Goal: Find specific page/section: Find specific page/section

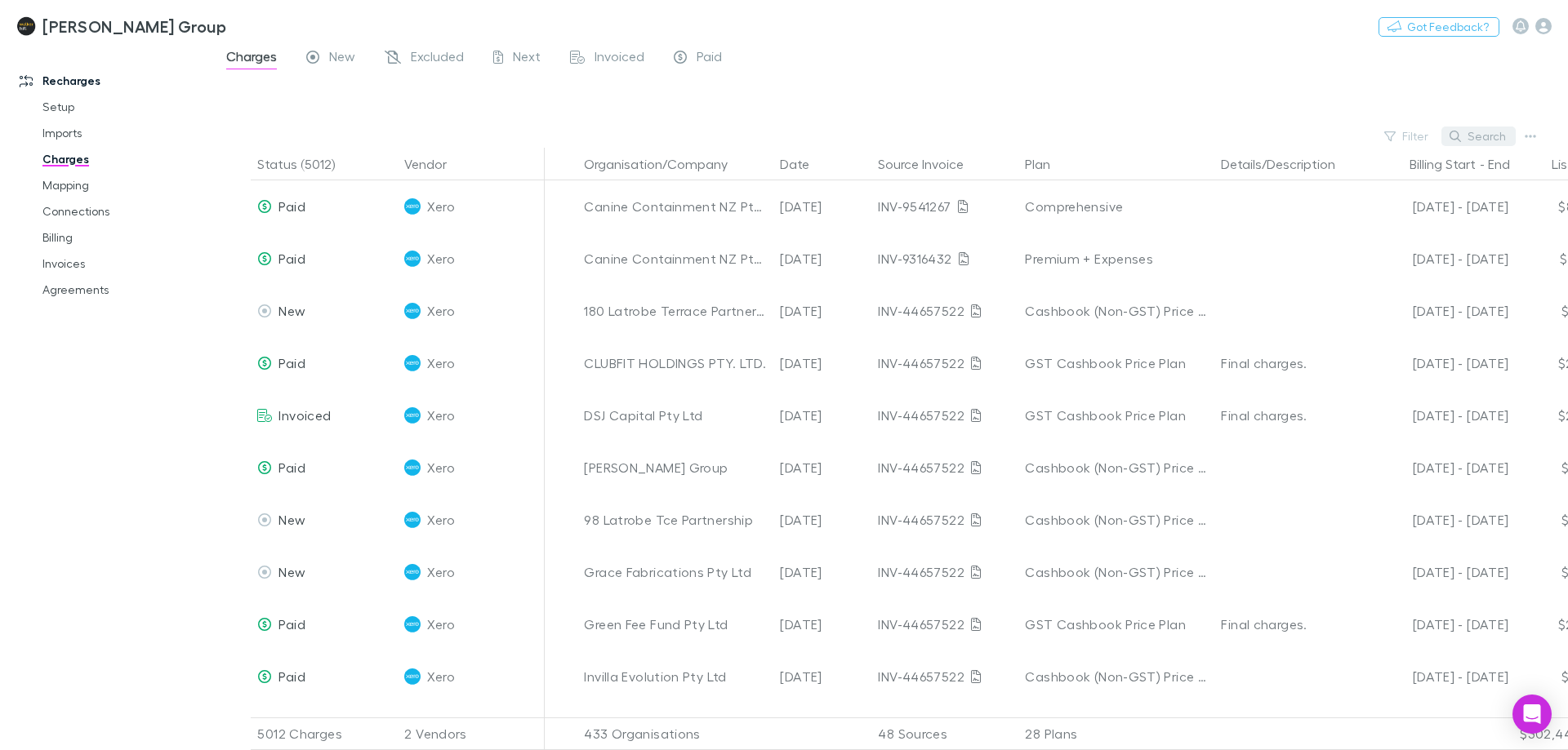
click at [1489, 131] on button "Search" at bounding box center [1479, 136] width 74 height 20
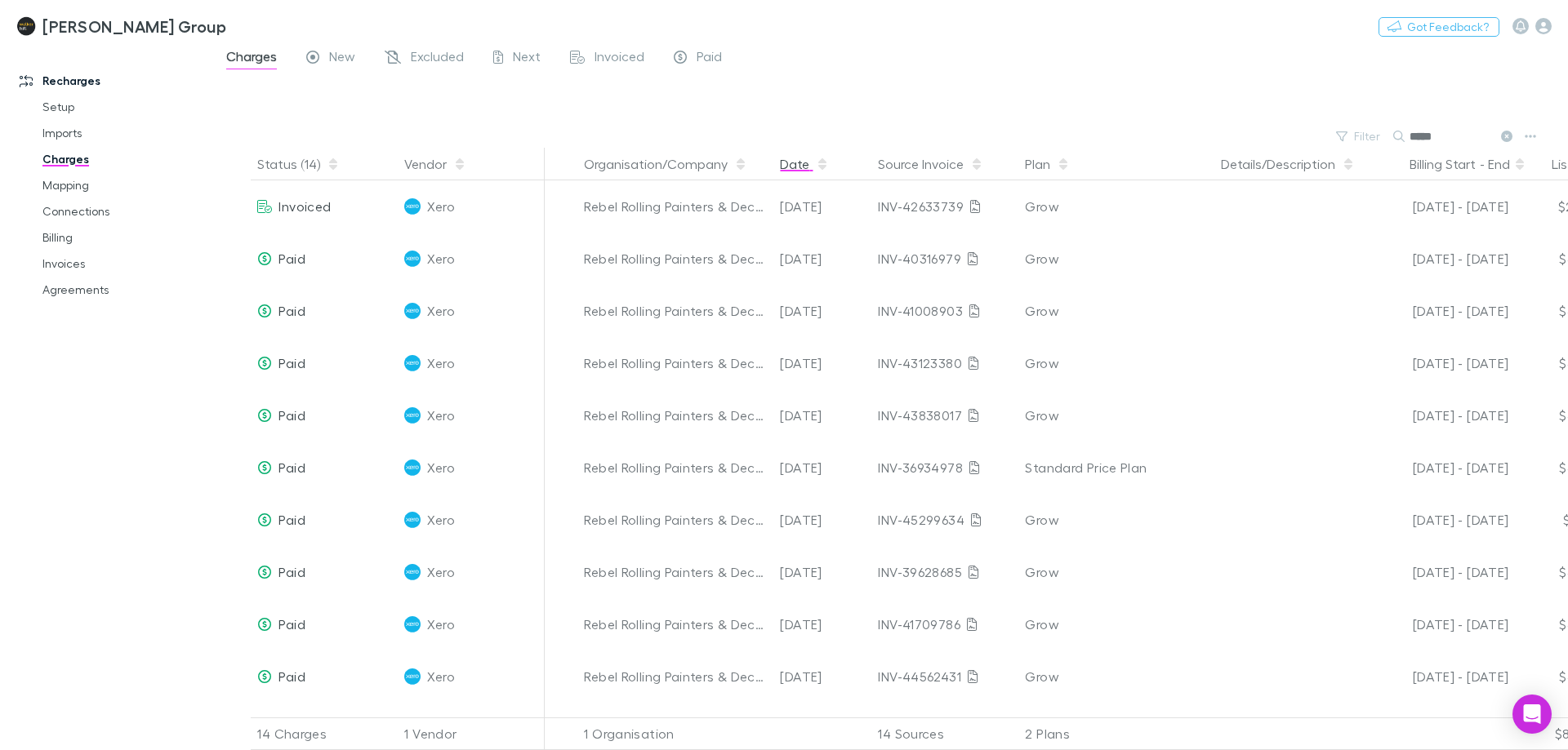
type input "*****"
click at [822, 162] on icon "button" at bounding box center [822, 160] width 8 height 5
click at [824, 163] on icon "button" at bounding box center [822, 160] width 8 height 5
click at [995, 75] on div "Charges New Excluded Next Invoiced Paid" at bounding box center [889, 60] width 1356 height 31
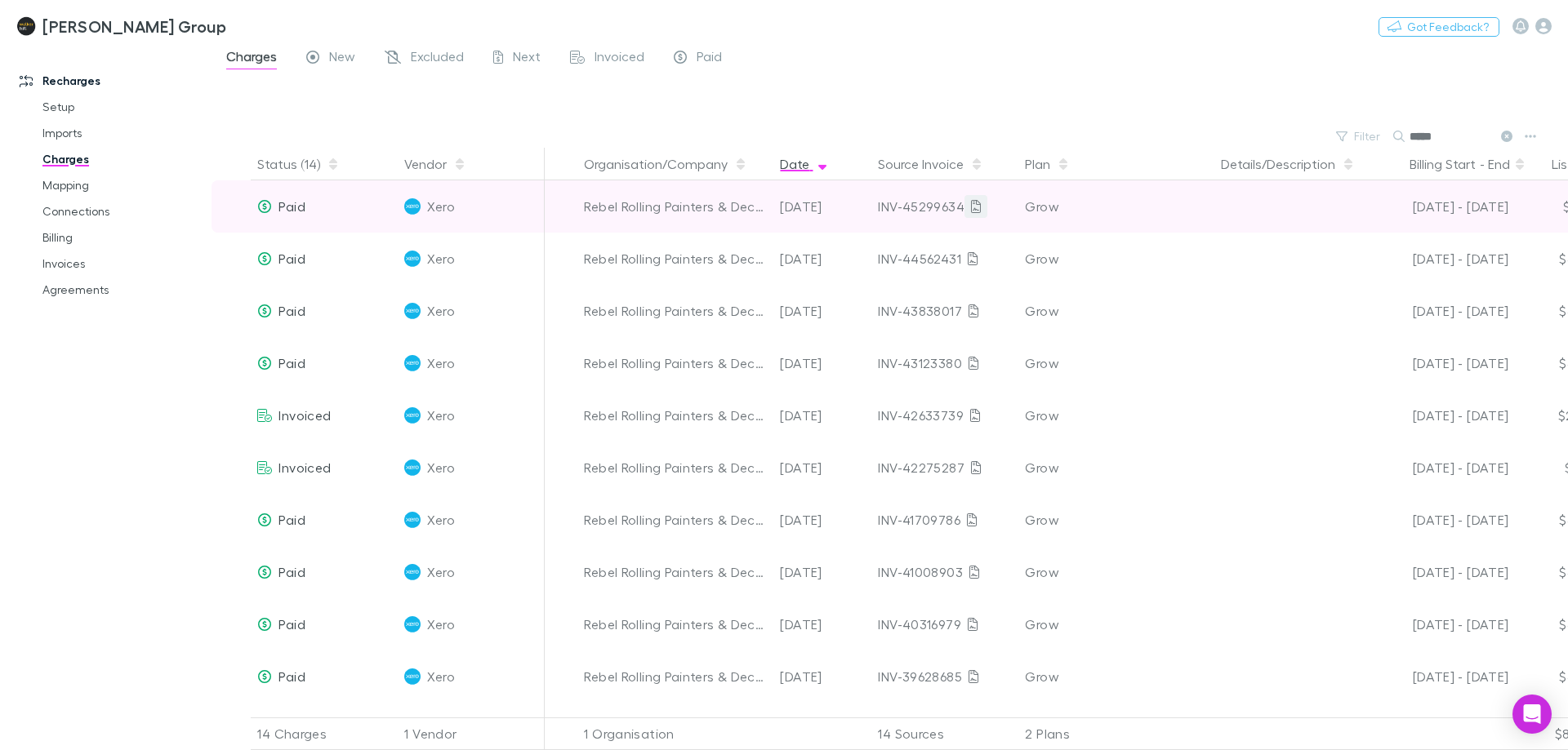
click at [976, 203] on icon at bounding box center [975, 207] width 10 height 13
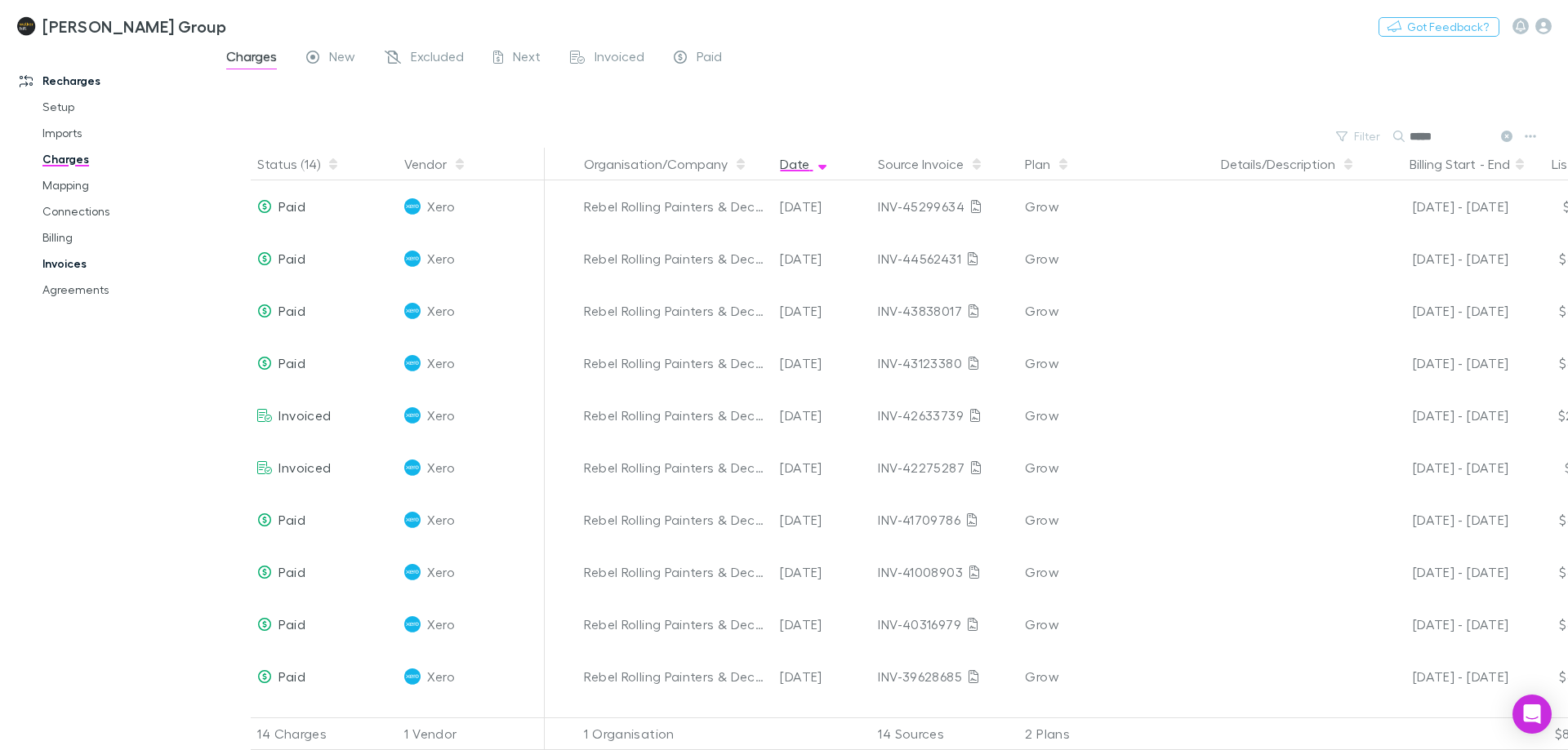
click at [89, 263] on link "Invoices" at bounding box center [123, 263] width 194 height 26
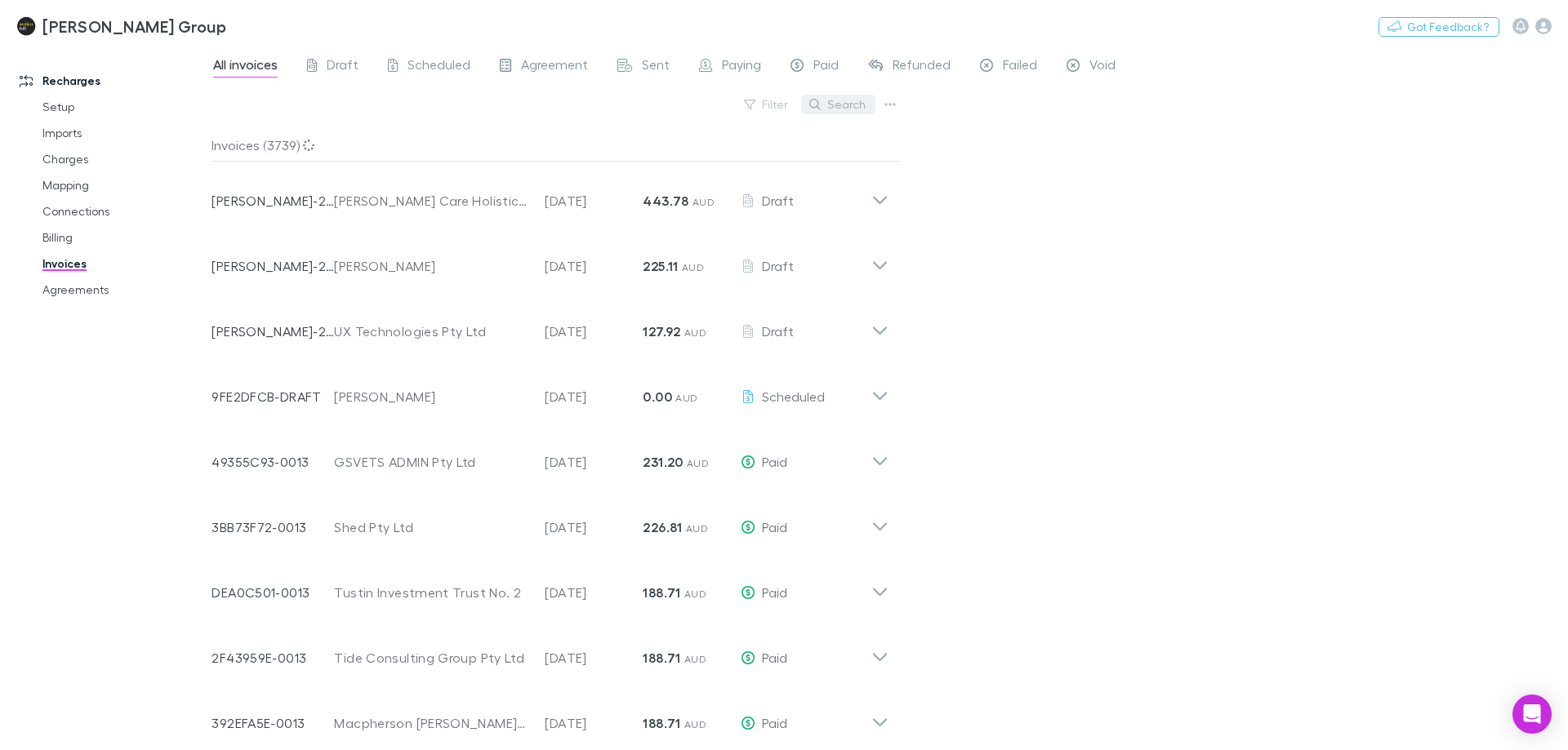
click at [846, 108] on button "Search" at bounding box center [838, 104] width 74 height 20
click at [83, 236] on link "Billing" at bounding box center [123, 237] width 194 height 26
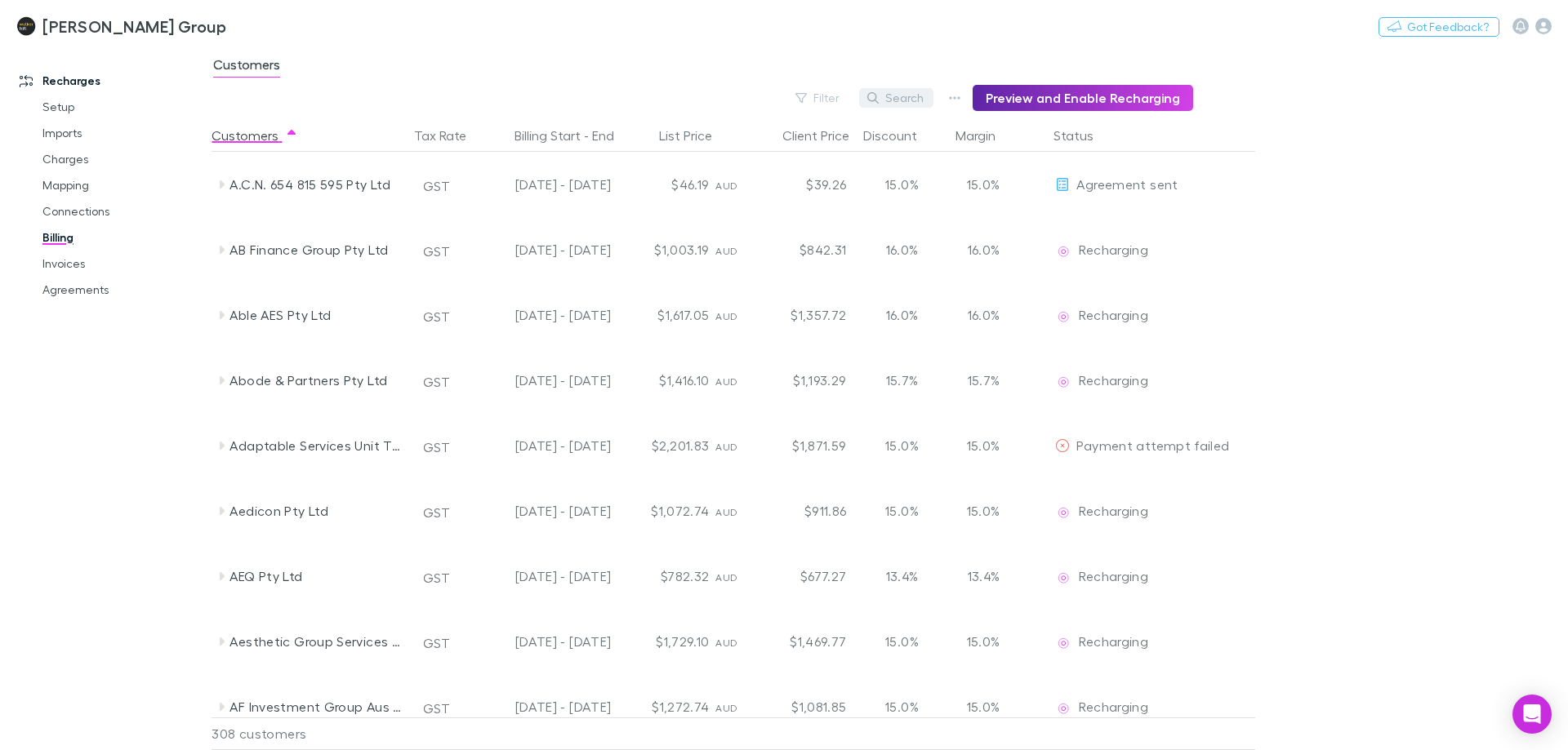
click at [923, 104] on button "Search" at bounding box center [896, 98] width 74 height 20
click at [888, 108] on input "*****" at bounding box center [868, 98] width 82 height 23
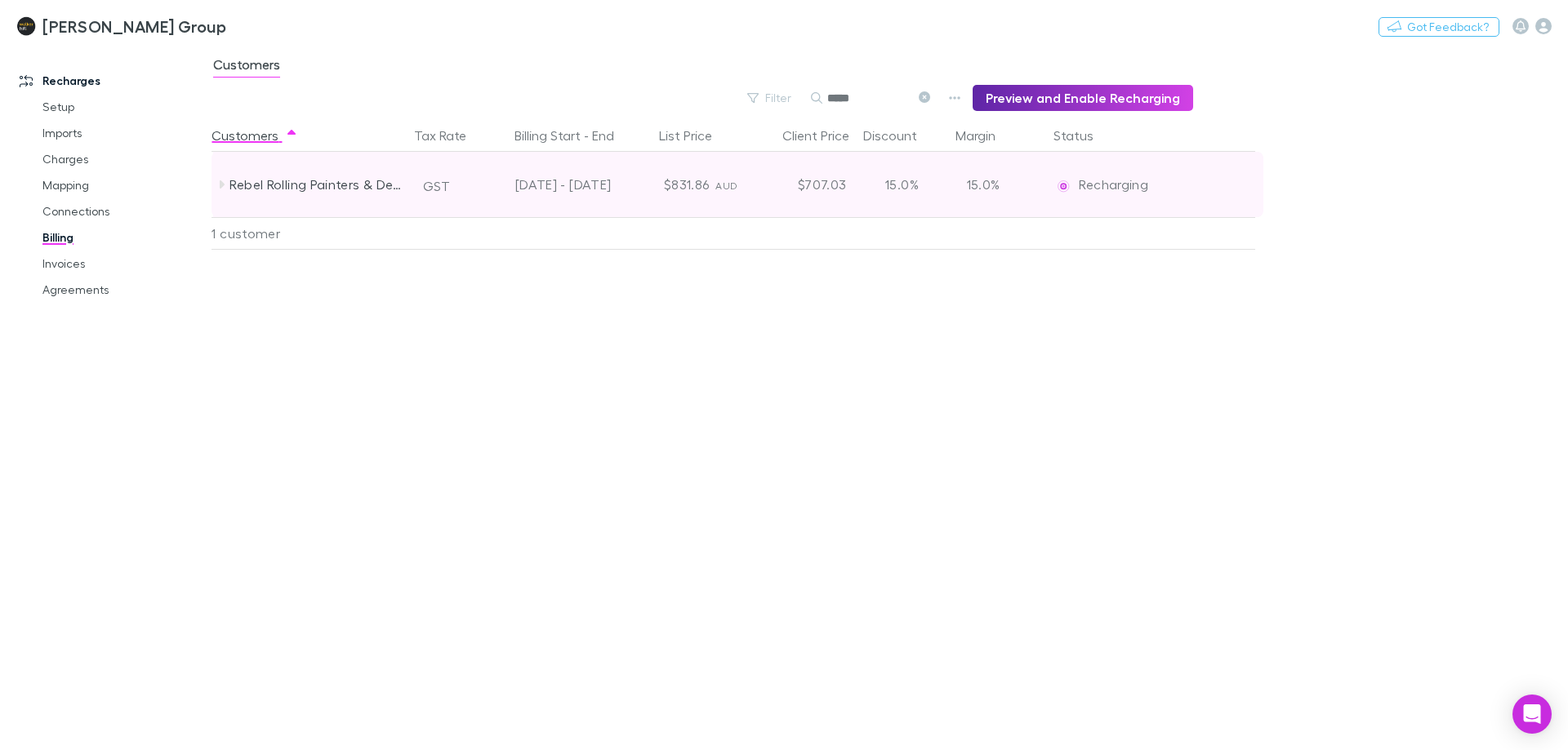
type input "*****"
click at [223, 186] on icon at bounding box center [221, 184] width 13 height 13
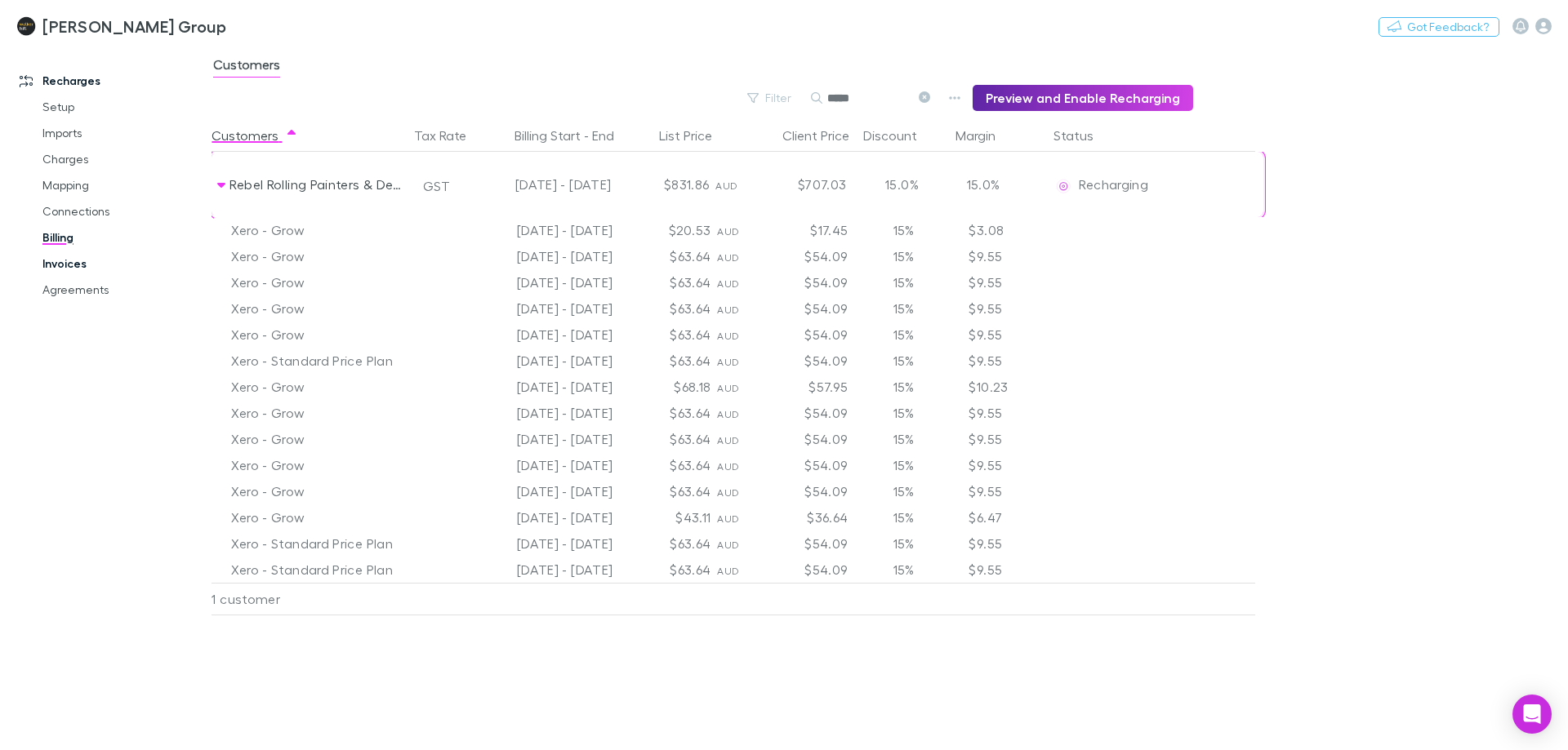
click at [94, 260] on link "Invoices" at bounding box center [123, 263] width 194 height 26
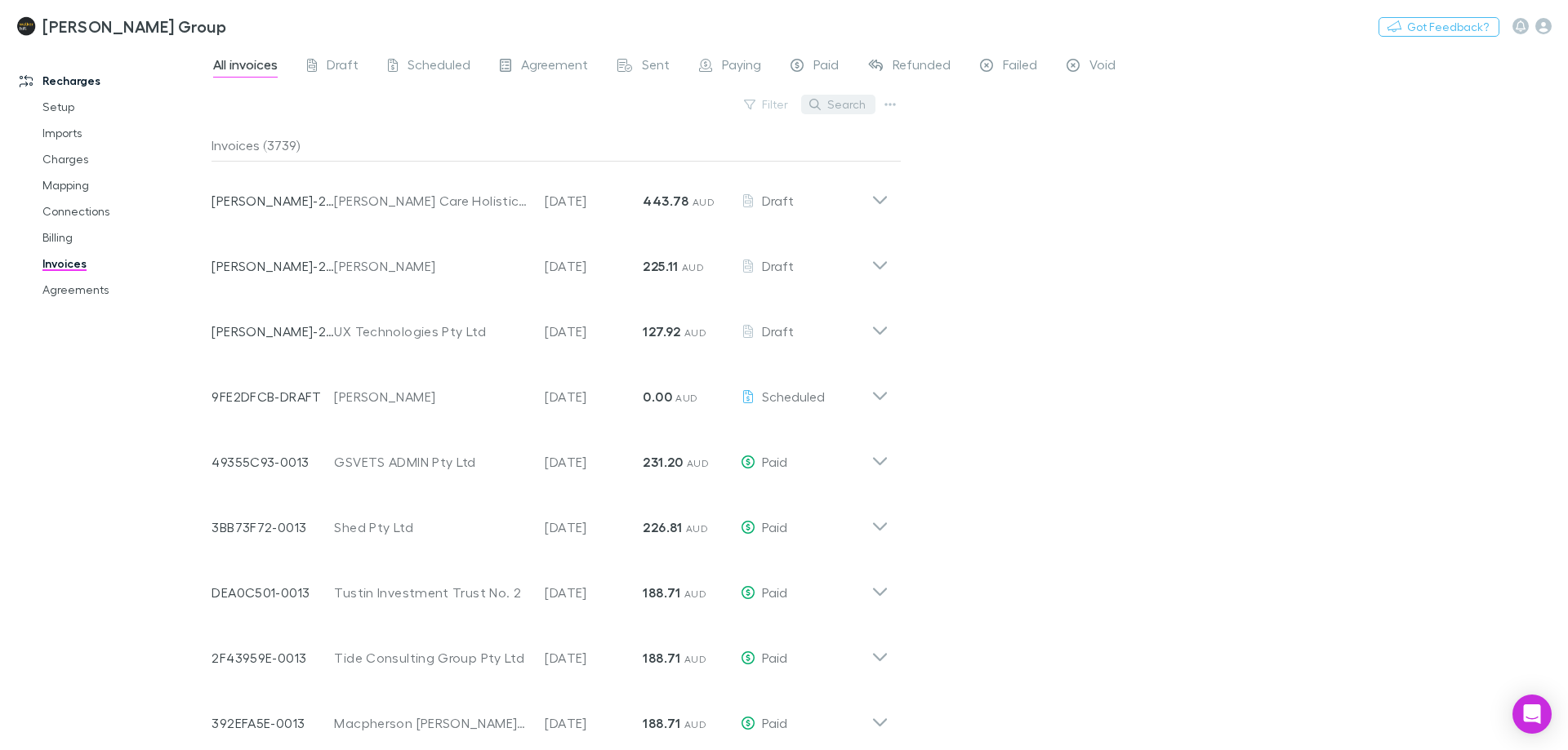
click at [857, 110] on button "Search" at bounding box center [838, 104] width 74 height 20
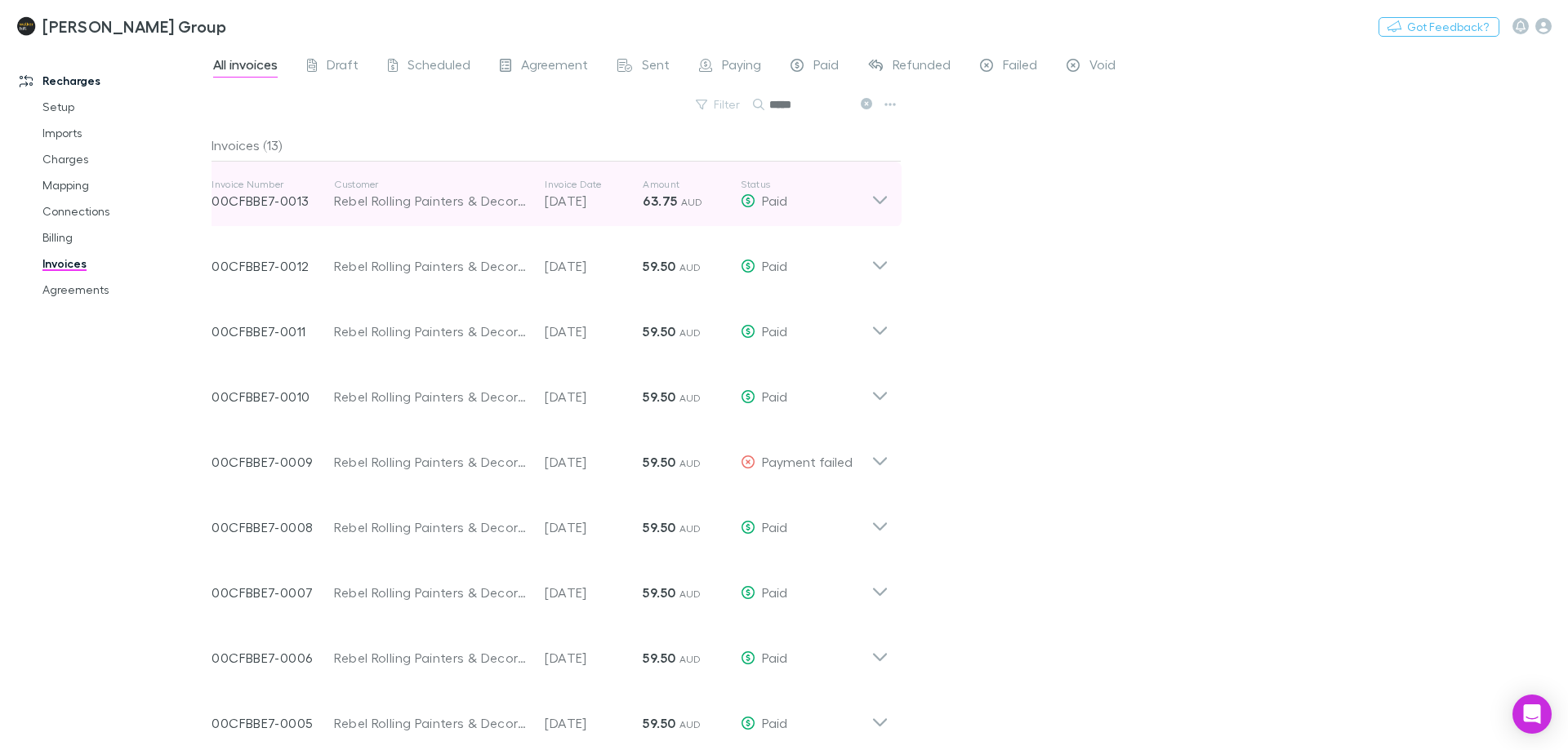
type input "*****"
click at [877, 201] on icon at bounding box center [879, 200] width 14 height 8
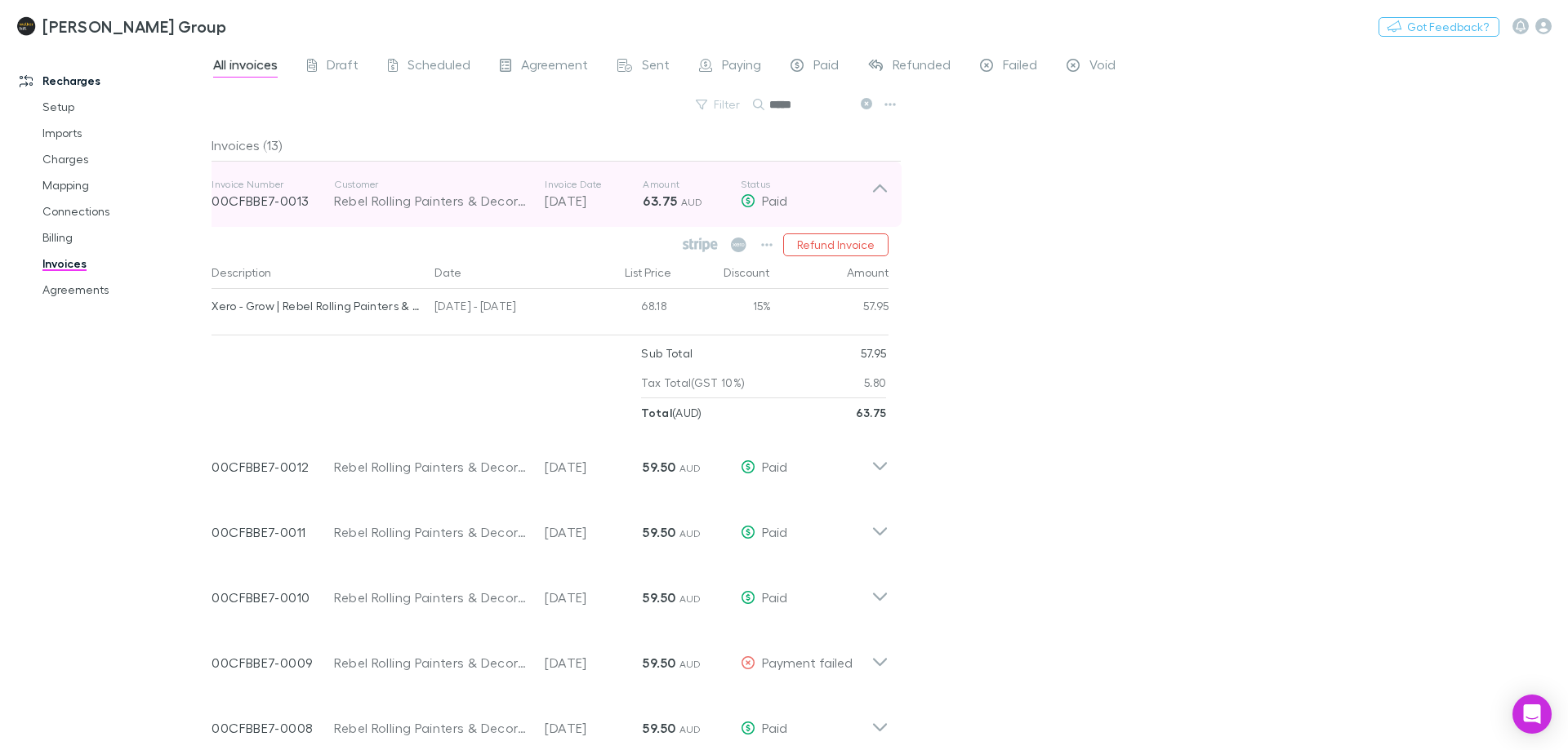
click at [877, 201] on icon at bounding box center [879, 194] width 17 height 33
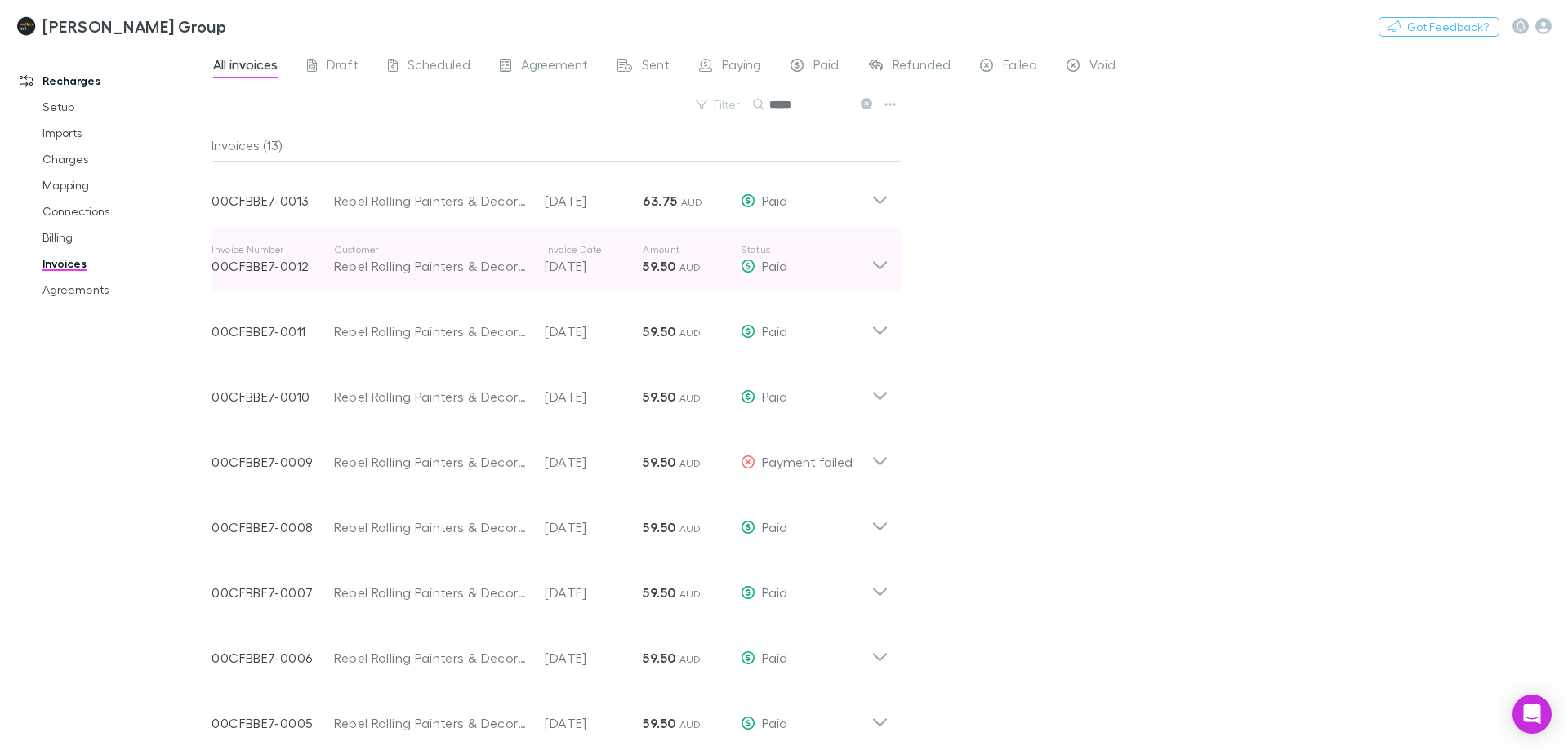
click at [887, 261] on icon at bounding box center [879, 259] width 17 height 33
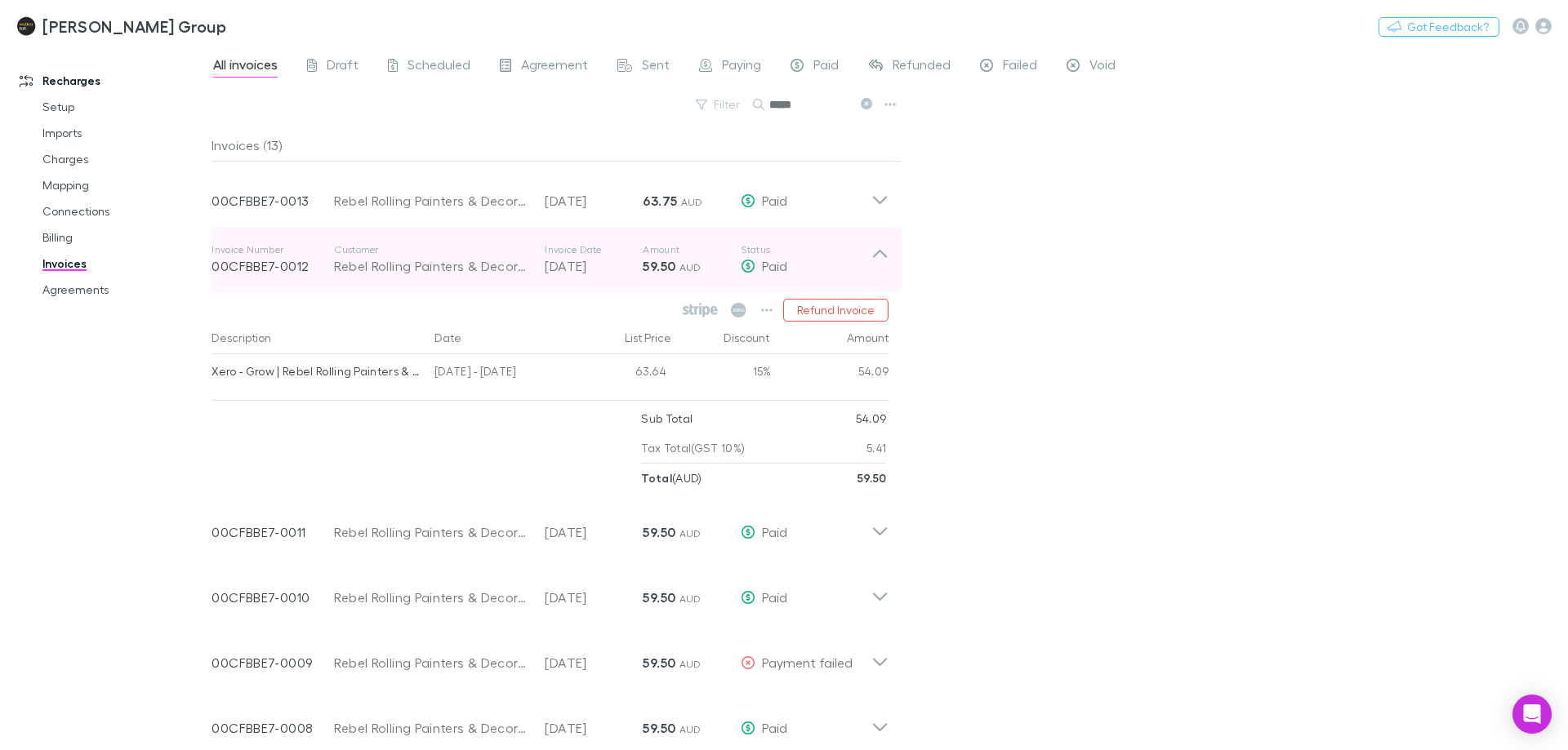
click at [887, 261] on icon at bounding box center [879, 259] width 17 height 33
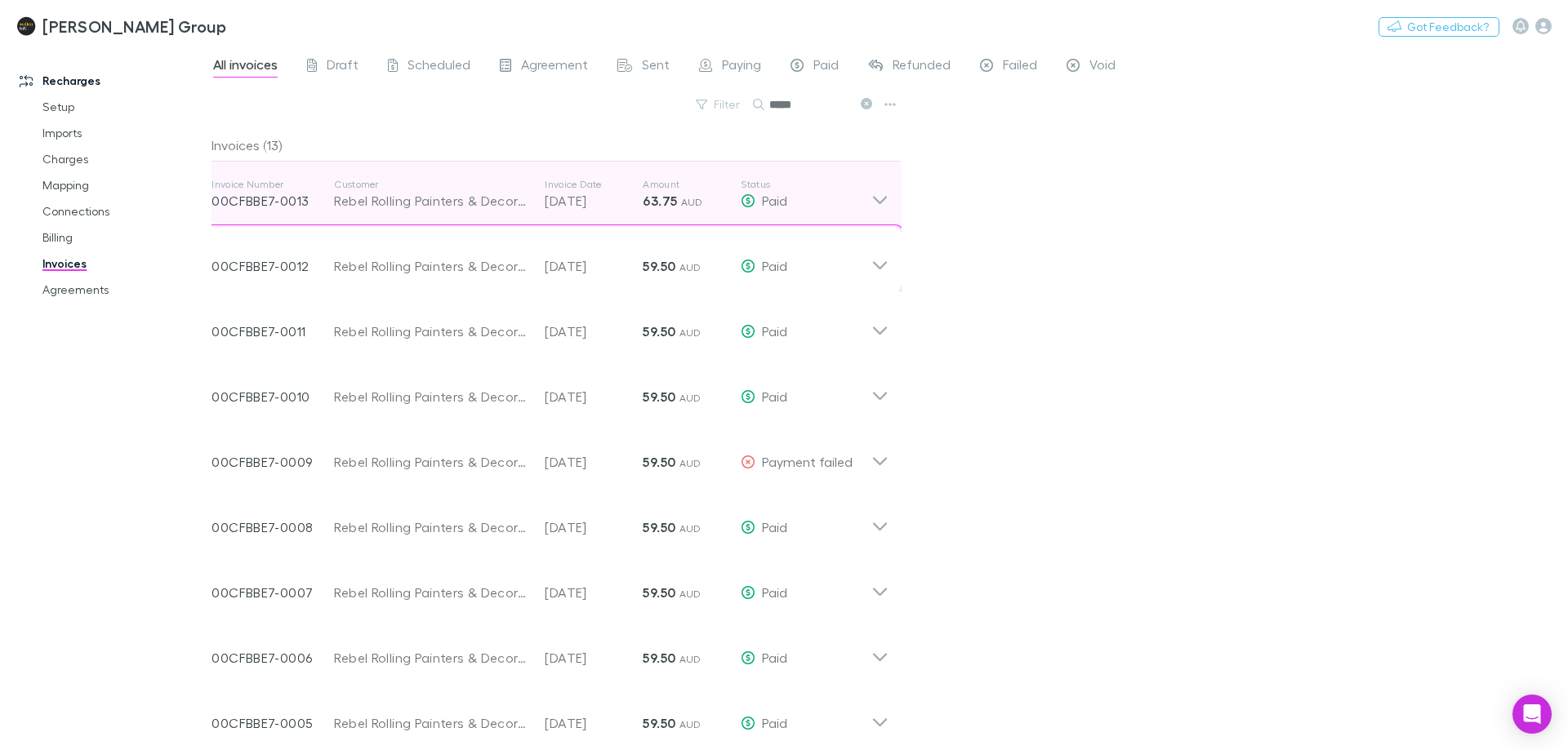
click at [887, 201] on icon at bounding box center [879, 194] width 17 height 33
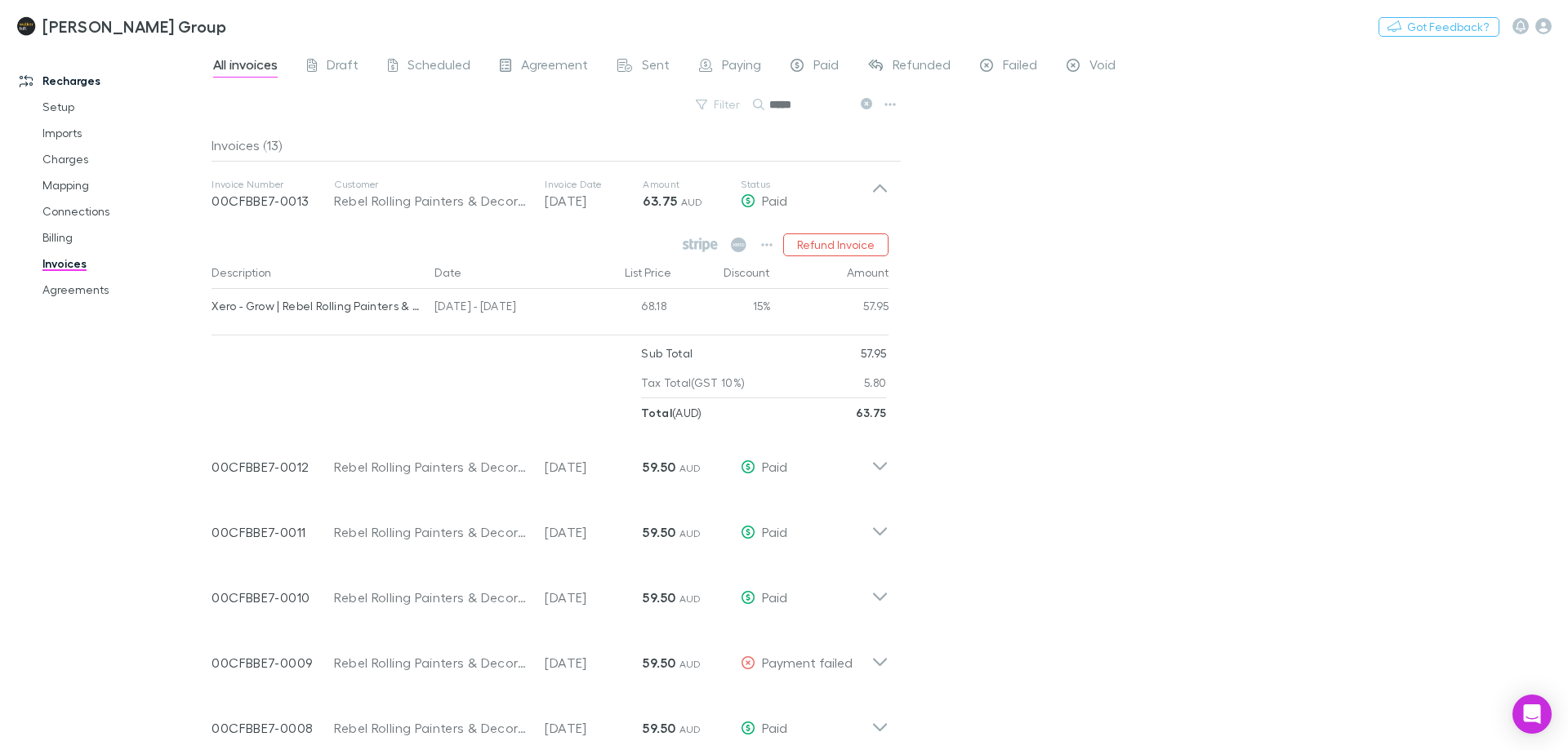
click at [1236, 270] on div "All invoices Draft Scheduled Agreement Sent Paying Paid Refunded Failed Void Fi…" at bounding box center [889, 397] width 1356 height 704
click at [1216, 192] on div "All invoices Draft Scheduled Agreement Sent Paying Paid Refunded Failed Void Fi…" at bounding box center [889, 397] width 1356 height 704
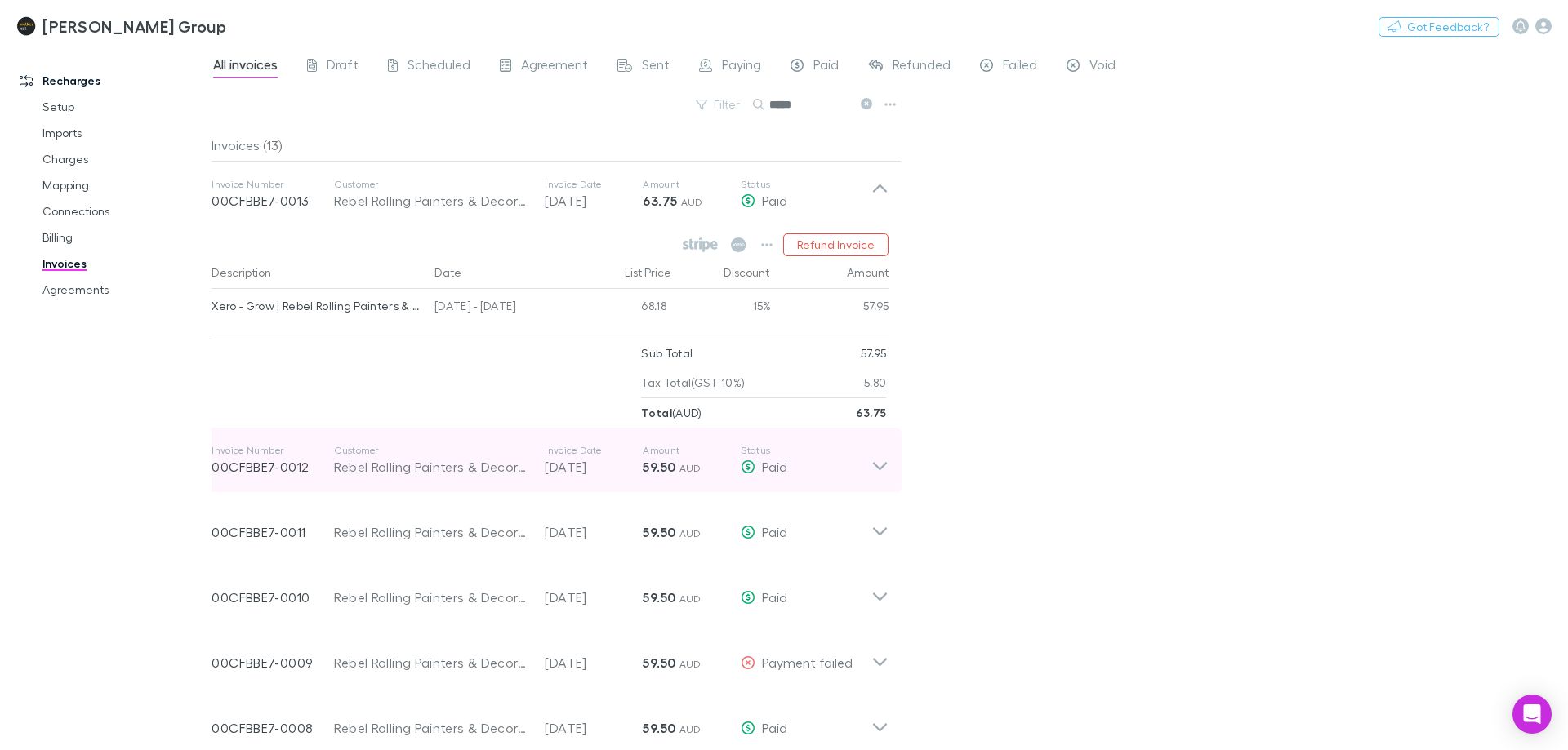
click at [890, 460] on div "Invoice Number 00CFBBE7-0012 Customer Rebel Rolling Painters & Decorators Pty L…" at bounding box center [549, 461] width 703 height 65
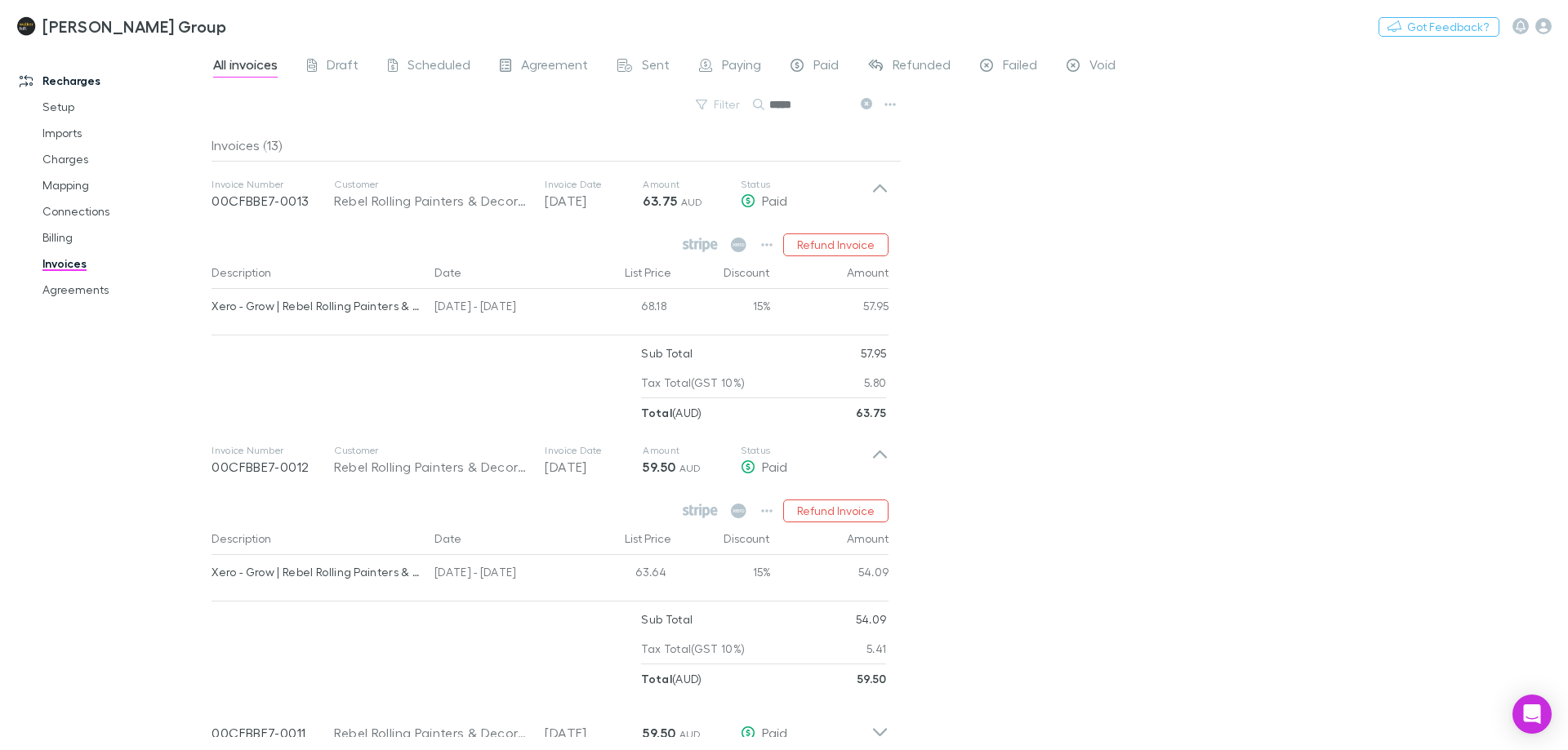
click at [1042, 418] on div "All invoices Draft Scheduled Agreement Sent Paying Paid Refunded Failed Void Fi…" at bounding box center [889, 397] width 1356 height 704
click at [1163, 280] on div "All invoices Draft Scheduled Agreement Sent Paying Paid Refunded Failed Void Fi…" at bounding box center [889, 397] width 1356 height 704
click at [985, 306] on div "All invoices Draft Scheduled Agreement Sent Paying Paid Refunded Failed Void Fi…" at bounding box center [889, 397] width 1356 height 704
click at [448, 62] on span "Scheduled" at bounding box center [439, 67] width 63 height 21
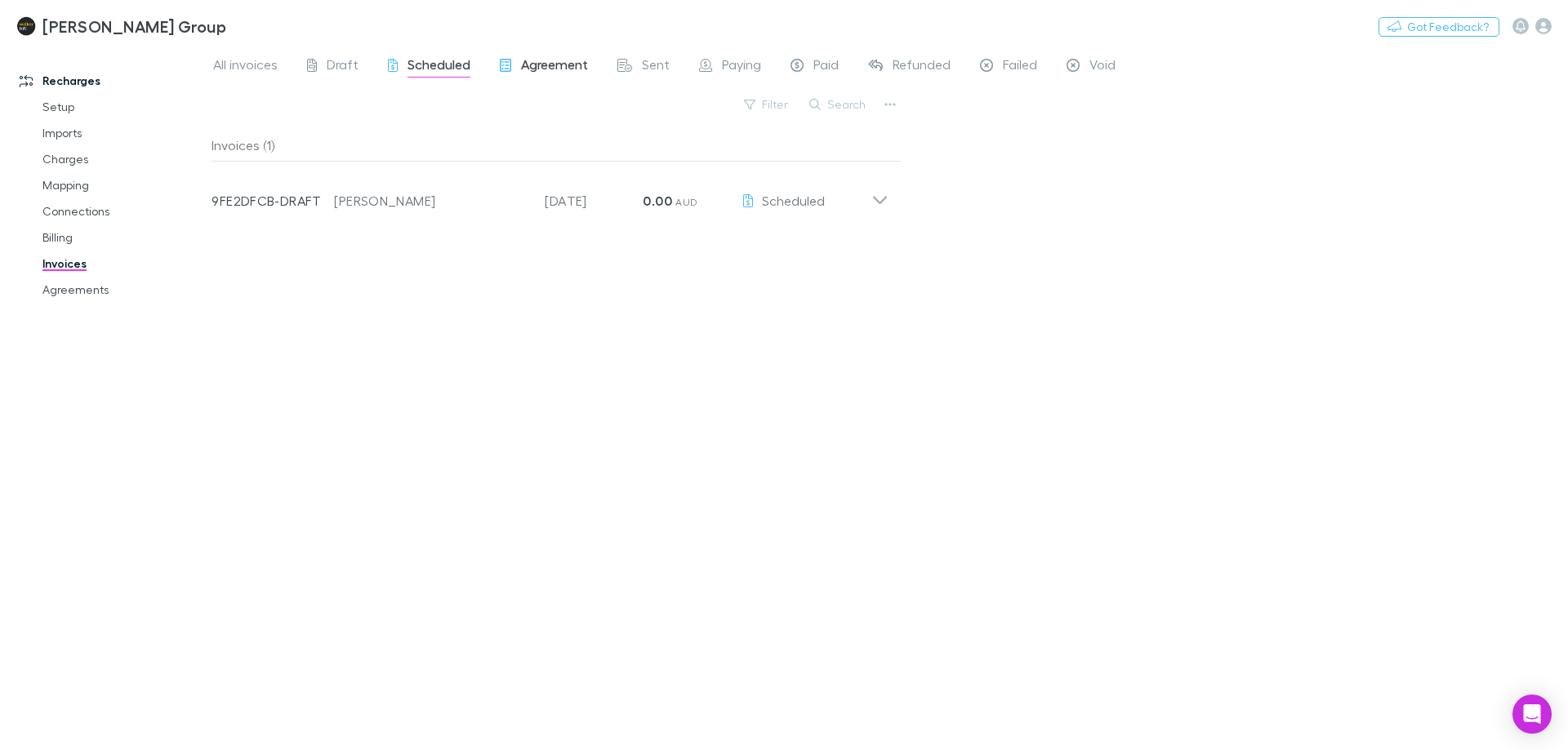
click at [570, 64] on span "Agreement" at bounding box center [555, 67] width 67 height 21
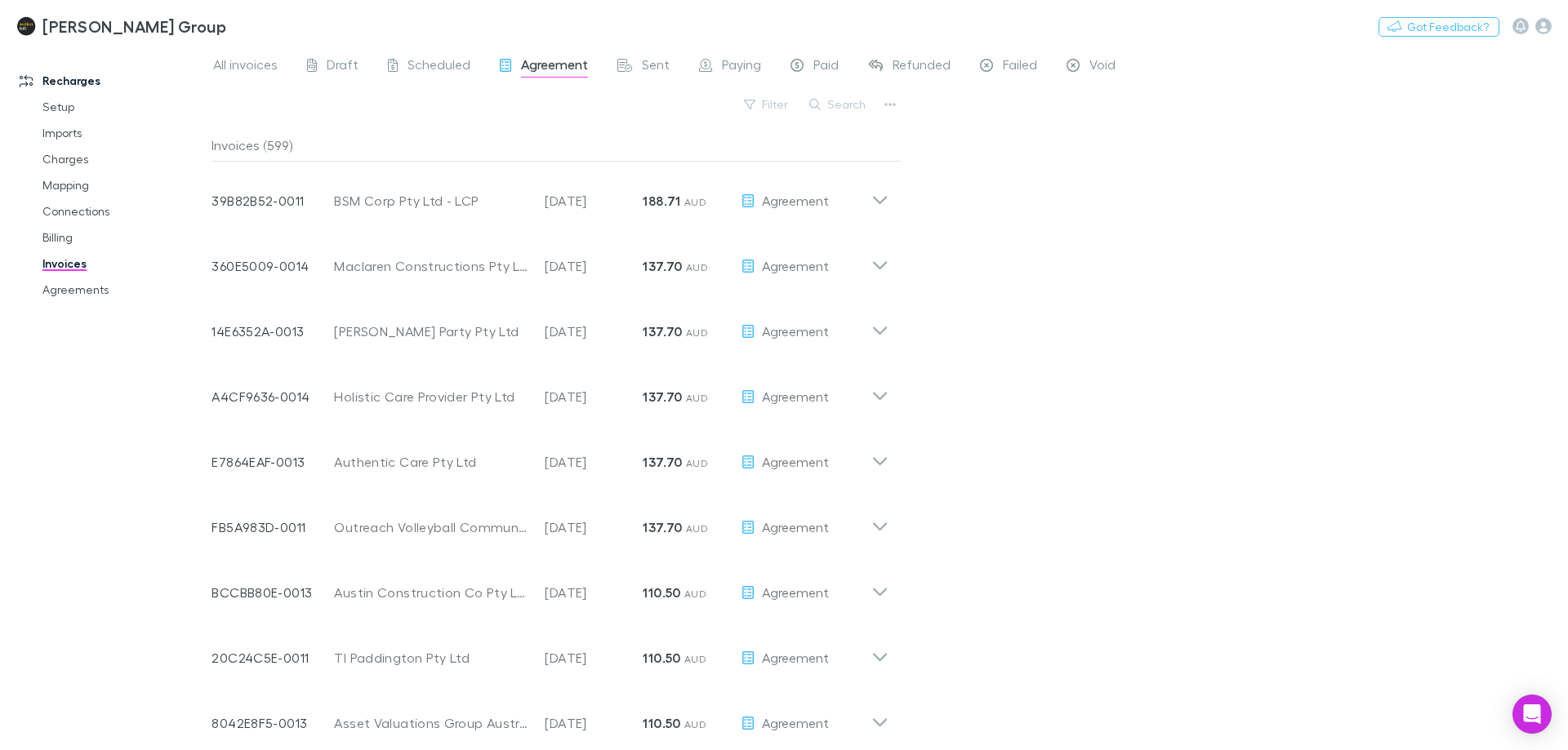
click at [903, 99] on div "All invoices Draft Scheduled Agreement Sent Paying Paid Refunded Failed Void Fi…" at bounding box center [889, 397] width 1356 height 704
click at [862, 108] on button "Search" at bounding box center [838, 104] width 74 height 20
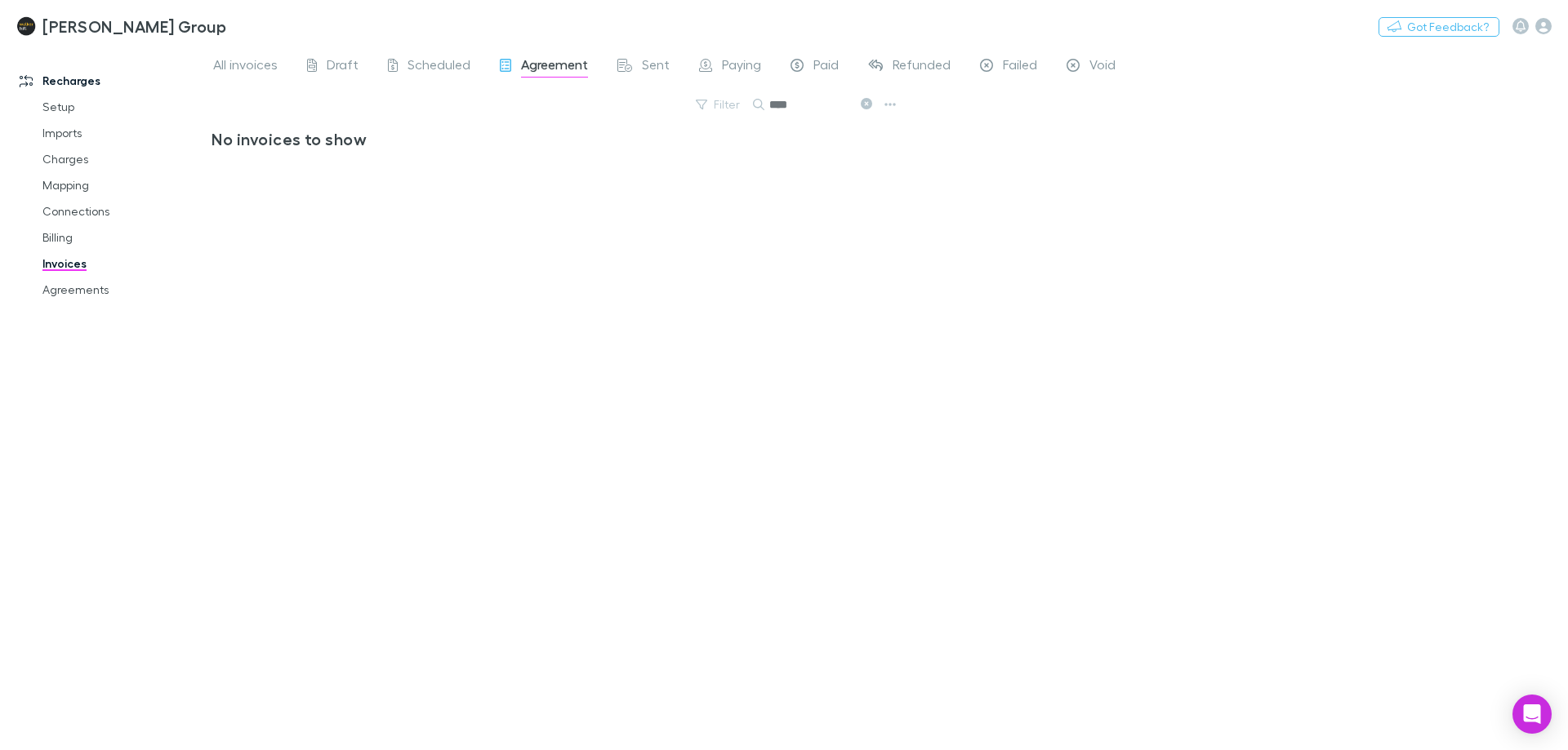
click at [799, 109] on input "****" at bounding box center [811, 104] width 82 height 23
type input "****"
click at [86, 180] on link "Mapping" at bounding box center [123, 185] width 194 height 26
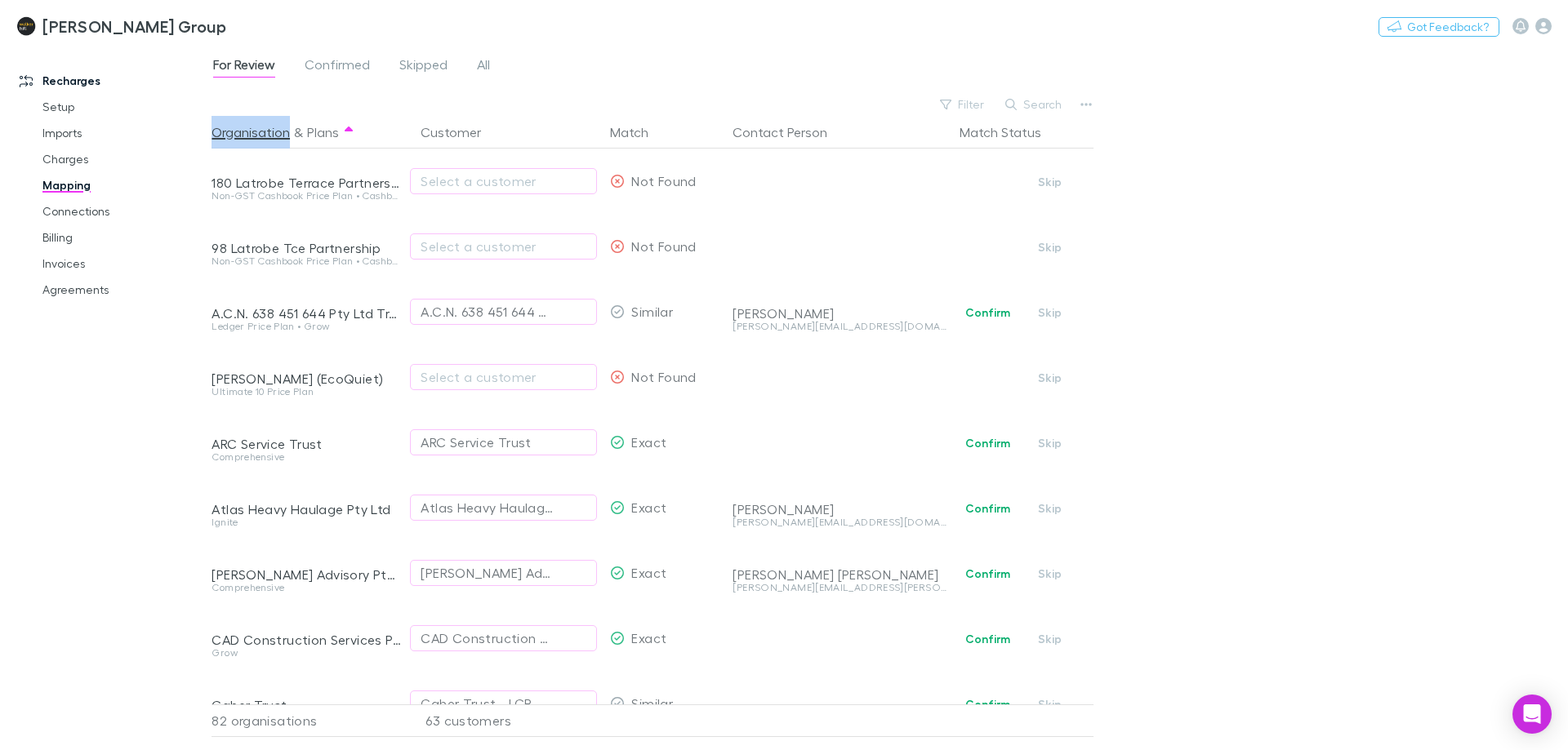
click at [1197, 171] on div "For Review Confirmed Skipped All Filter Search Organisation & Plans Customer Ma…" at bounding box center [889, 397] width 1356 height 704
click at [708, 50] on div "[PERSON_NAME] Group Nothing Got Feedback?" at bounding box center [784, 26] width 1568 height 52
